Goal: Task Accomplishment & Management: Manage account settings

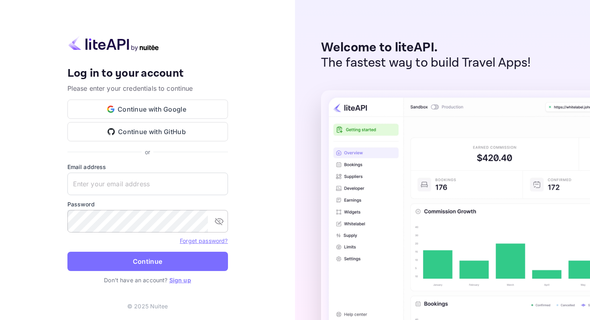
type input "a.fernagut@nuitee.com"
click at [219, 220] on icon "toggle password visibility" at bounding box center [219, 221] width 10 height 10
click at [257, 162] on div "Your account has been created successfully, a confirmation link has been sent t…" at bounding box center [147, 160] width 295 height 320
